Goal: Navigation & Orientation: Find specific page/section

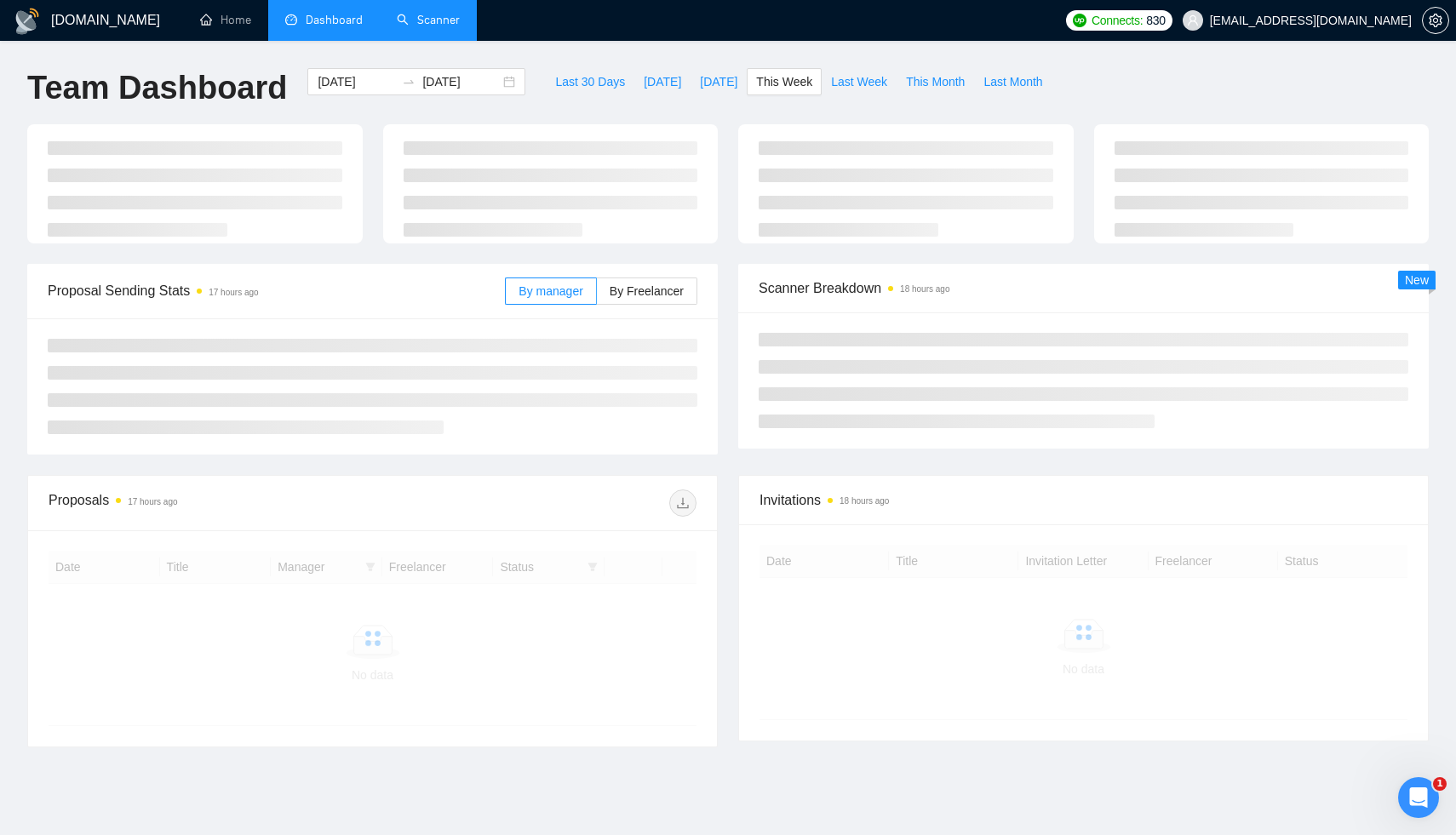
click at [419, 17] on link "Scanner" at bounding box center [428, 20] width 63 height 15
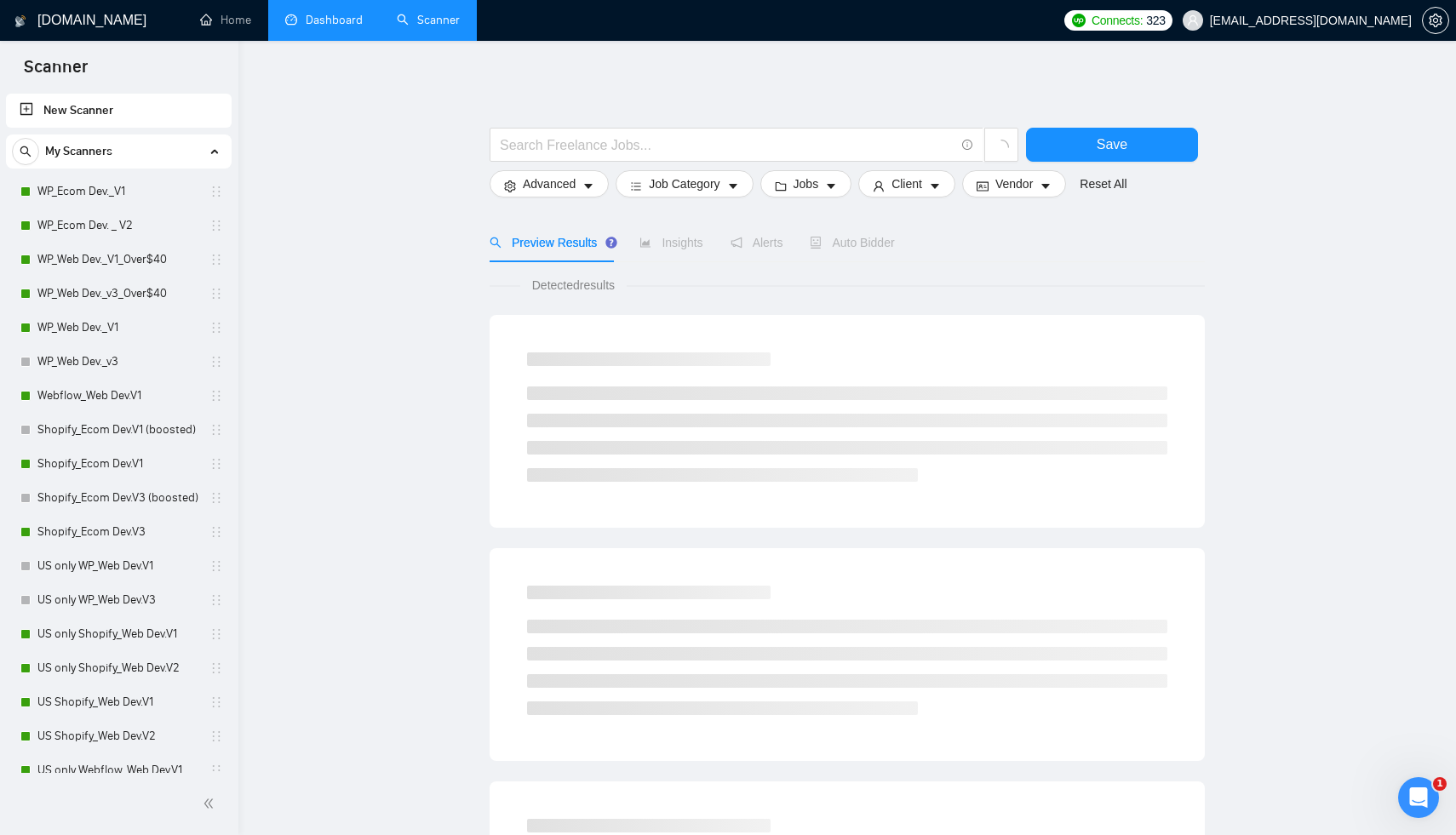
click at [324, 20] on link "Dashboard" at bounding box center [324, 20] width 77 height 15
